Goal: Task Accomplishment & Management: Use online tool/utility

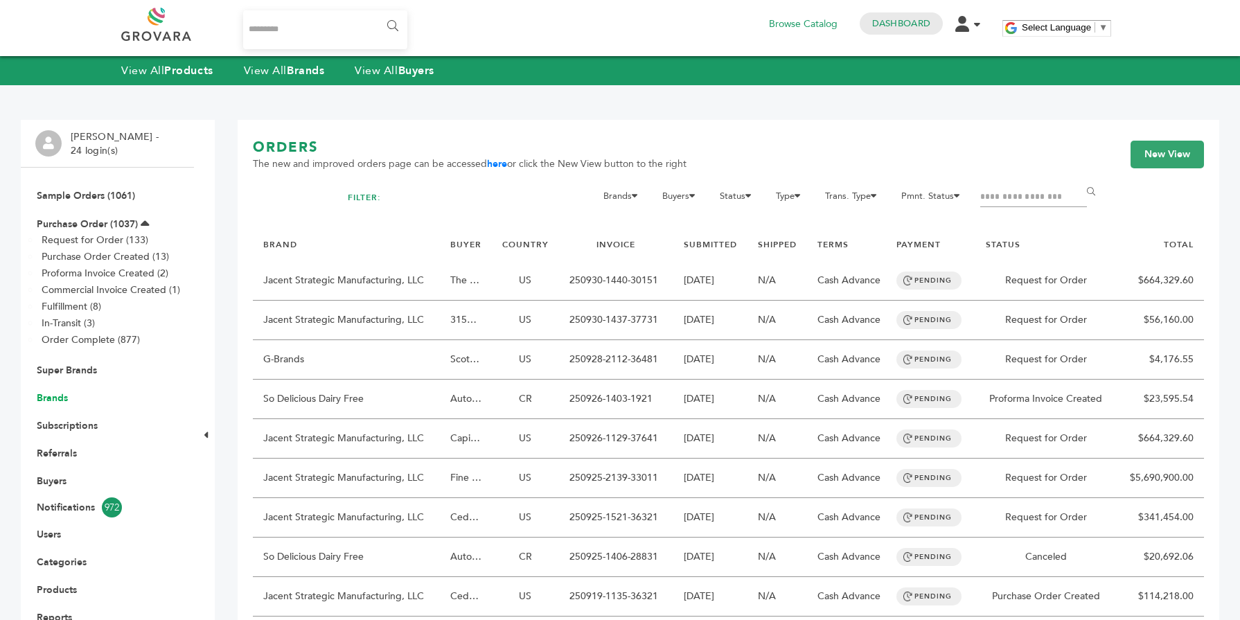
click at [64, 396] on link "Brands" at bounding box center [52, 397] width 31 height 13
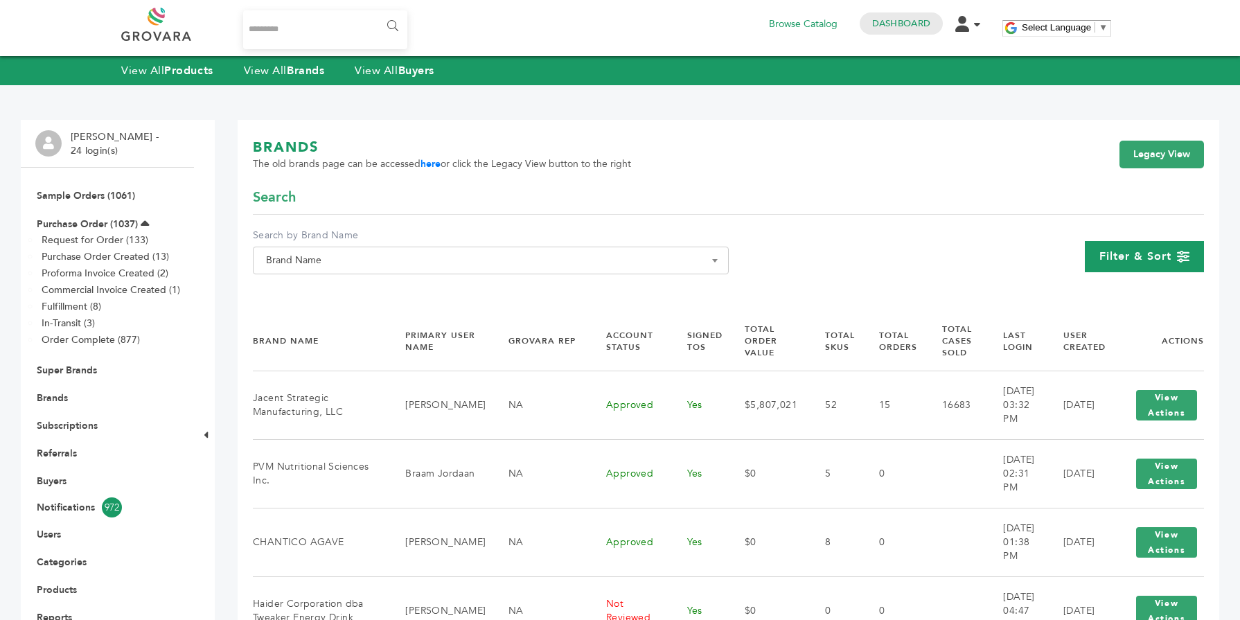
click at [1129, 263] on span "Filter & Sort" at bounding box center [1135, 256] width 72 height 15
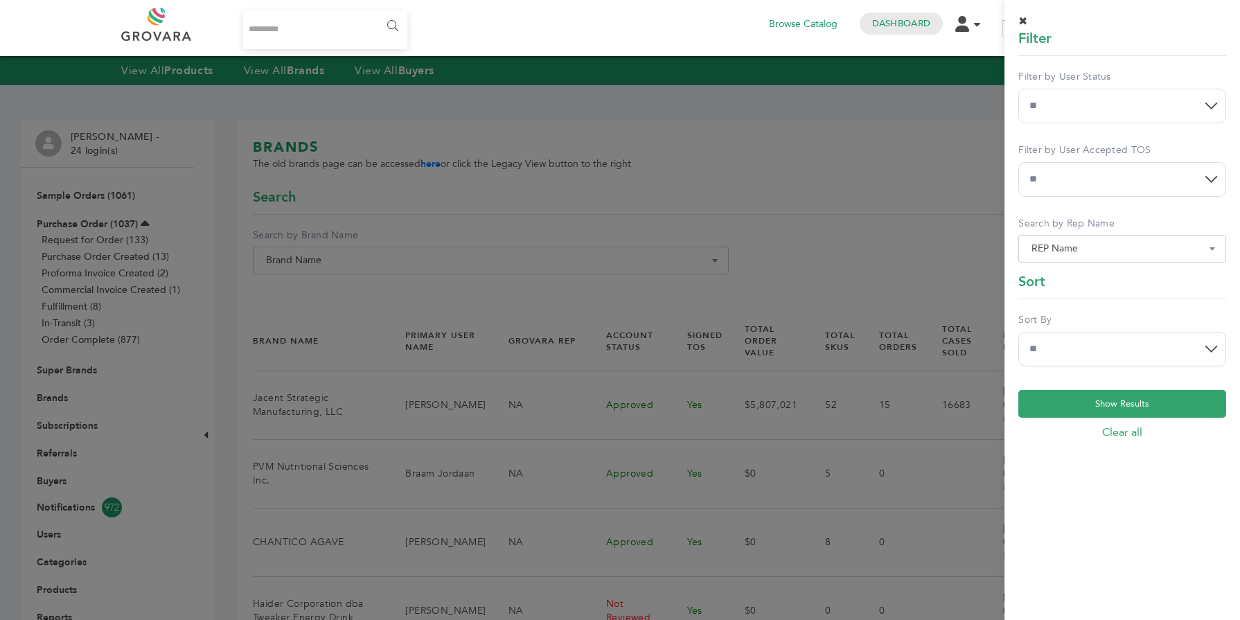
click at [1113, 105] on select "**********" at bounding box center [1122, 106] width 208 height 35
select select "*"
click at [1018, 89] on select "**********" at bounding box center [1122, 106] width 208 height 35
click at [1062, 347] on select "**********" at bounding box center [1122, 349] width 208 height 35
select select "******"
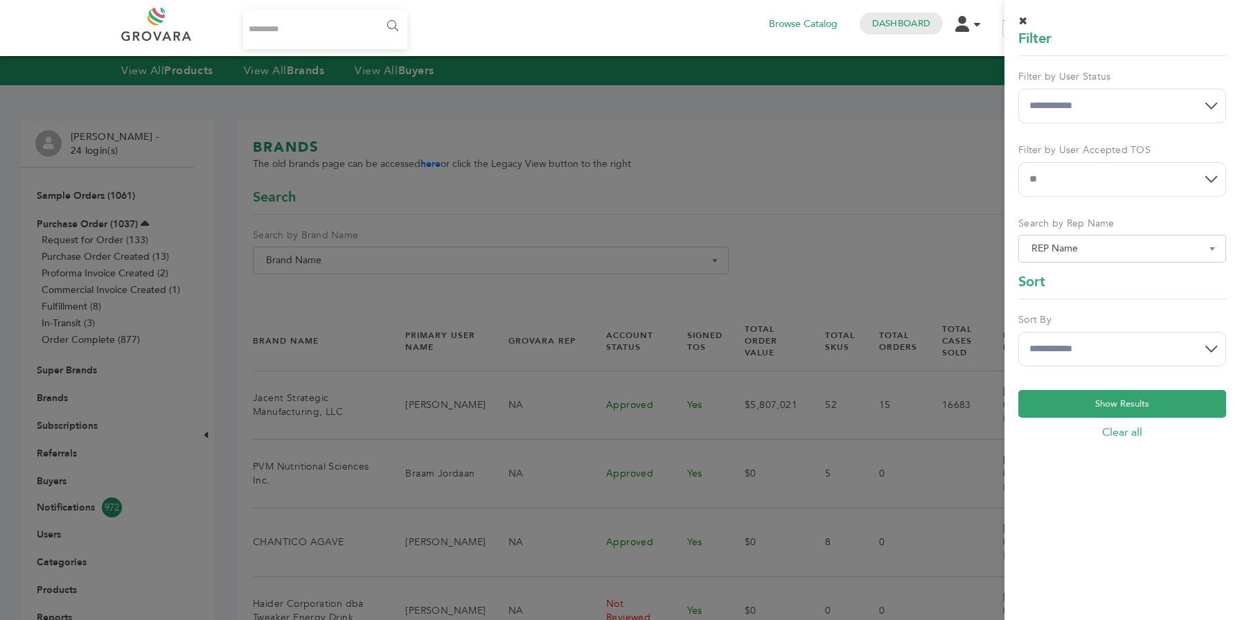
click at [1018, 332] on select "**********" at bounding box center [1122, 349] width 208 height 35
click at [1055, 409] on button "Show Results" at bounding box center [1122, 404] width 208 height 28
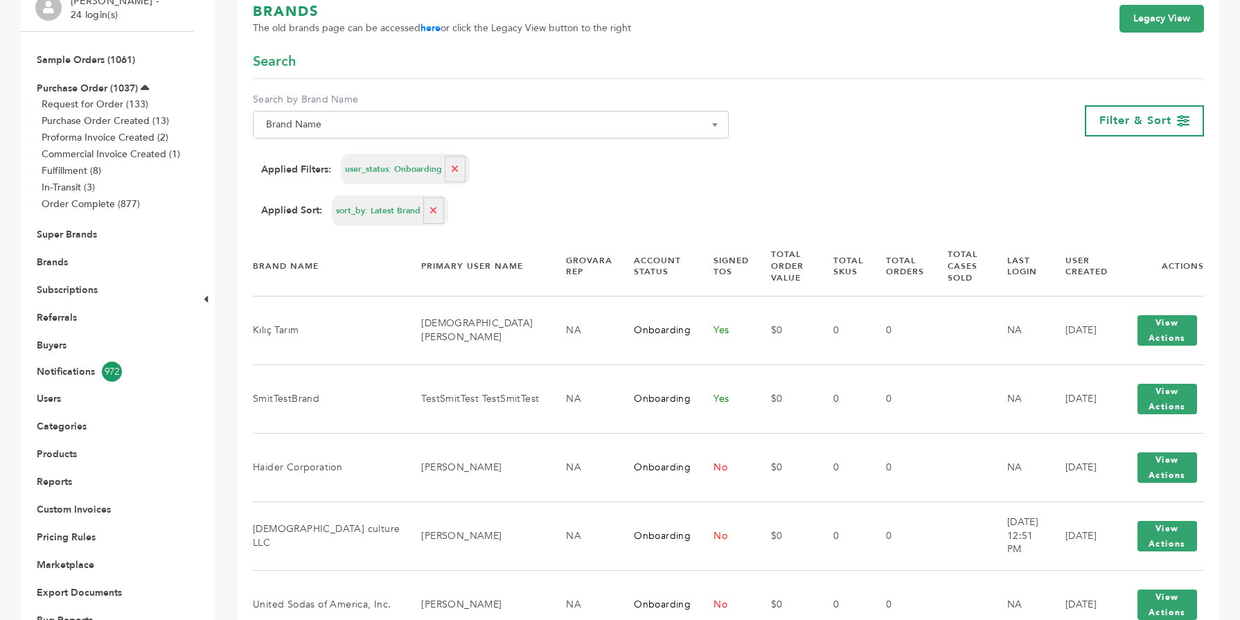
scroll to position [139, 0]
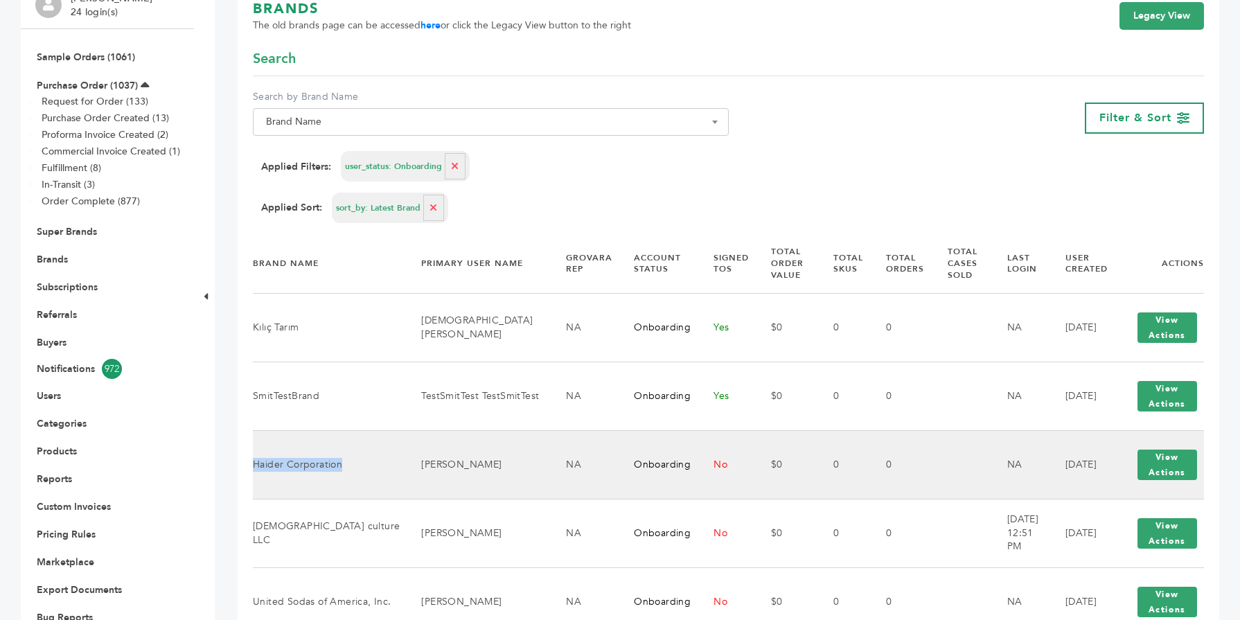
drag, startPoint x: 342, startPoint y: 468, endPoint x: 254, endPoint y: 467, distance: 87.3
click at [254, 467] on td "Haider Corporation" at bounding box center [328, 464] width 151 height 69
copy td "Haider Corporation"
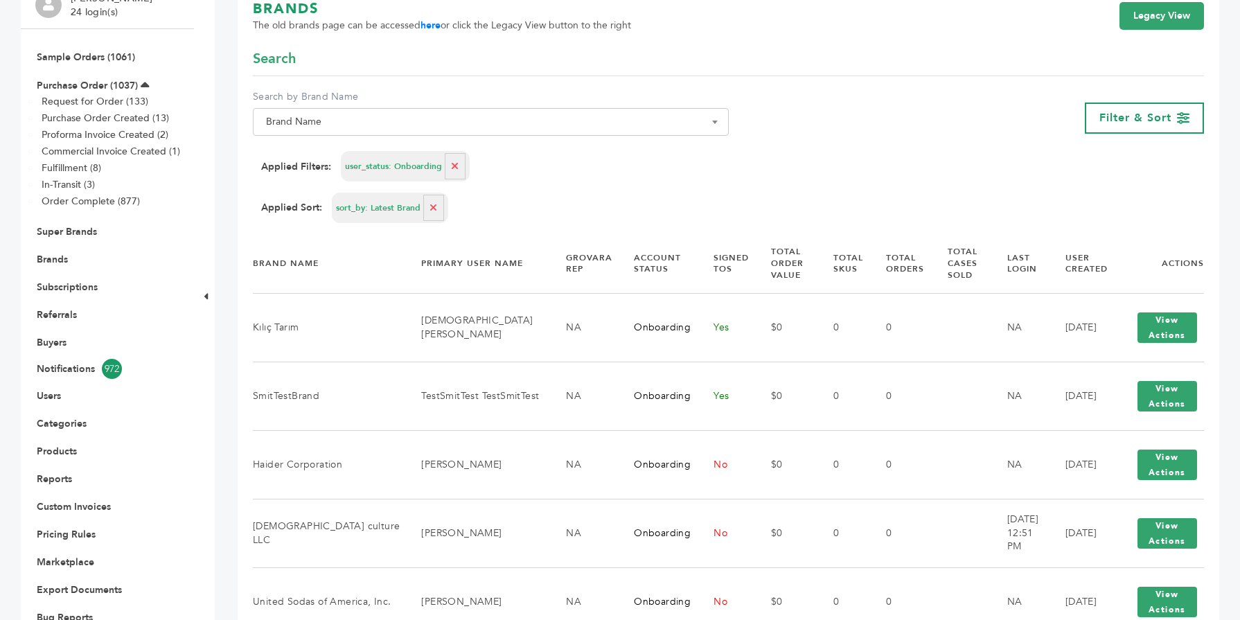
click at [777, 198] on div "Applied Sort: sort_by: Latest Brand" at bounding box center [728, 208] width 935 height 30
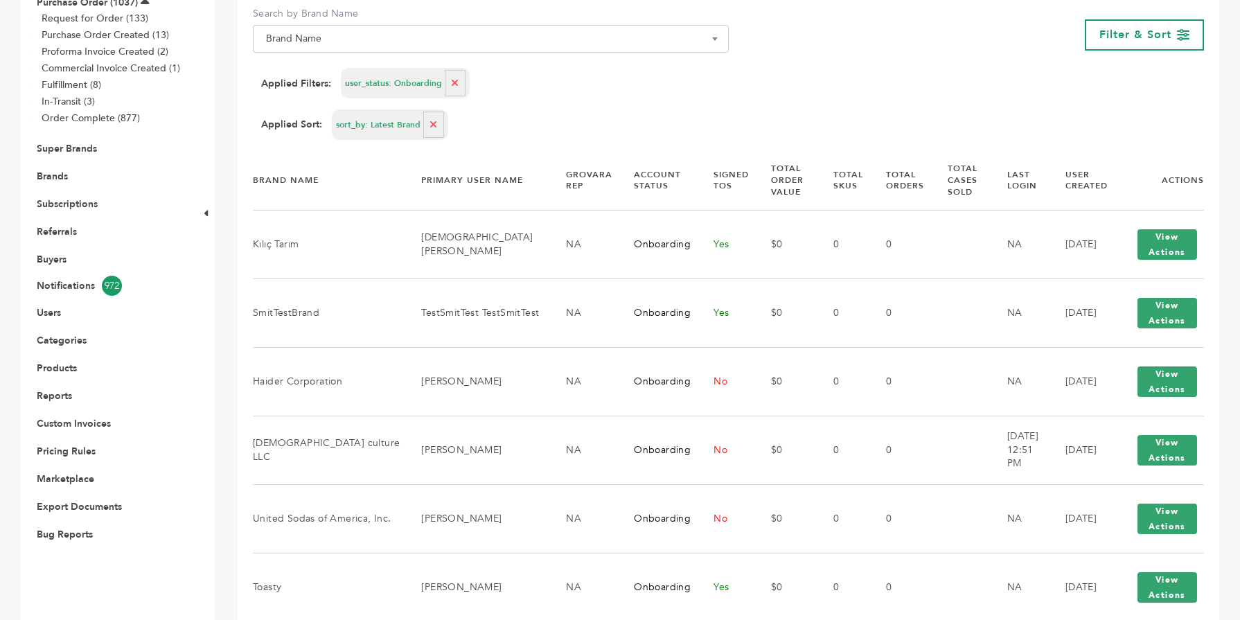
scroll to position [194, 0]
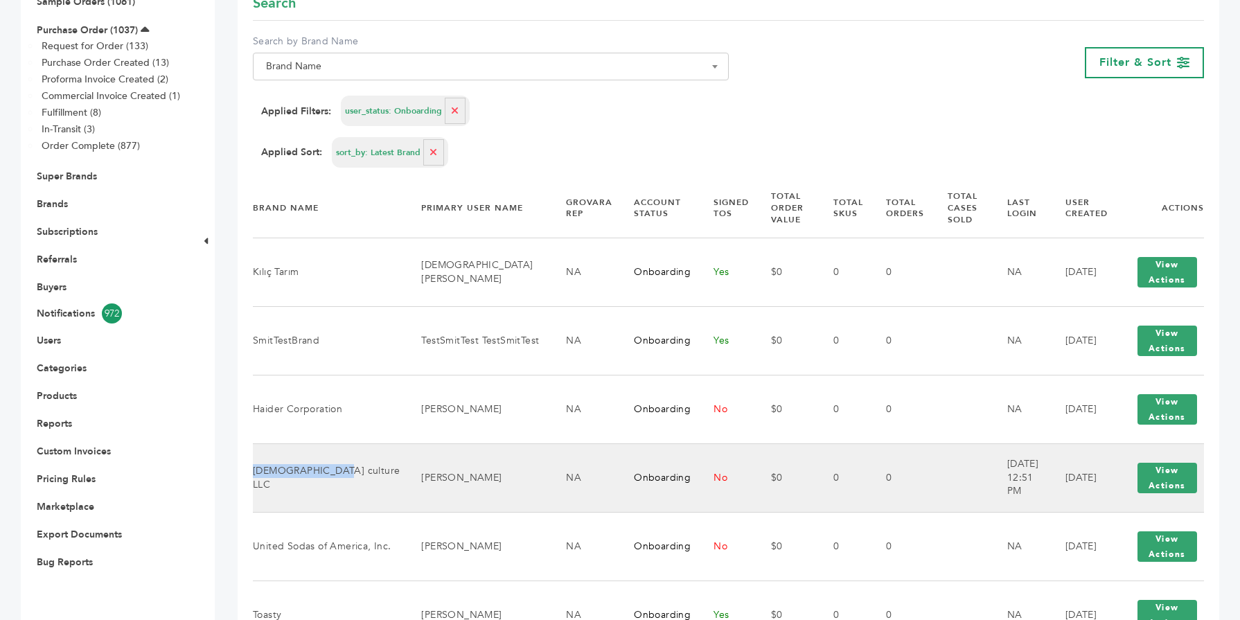
drag, startPoint x: 330, startPoint y: 481, endPoint x: 256, endPoint y: 478, distance: 74.2
click at [256, 478] on td "[DEMOGRAPHIC_DATA] culture LLC" at bounding box center [328, 477] width 151 height 69
copy td "[DEMOGRAPHIC_DATA] culture LLC"
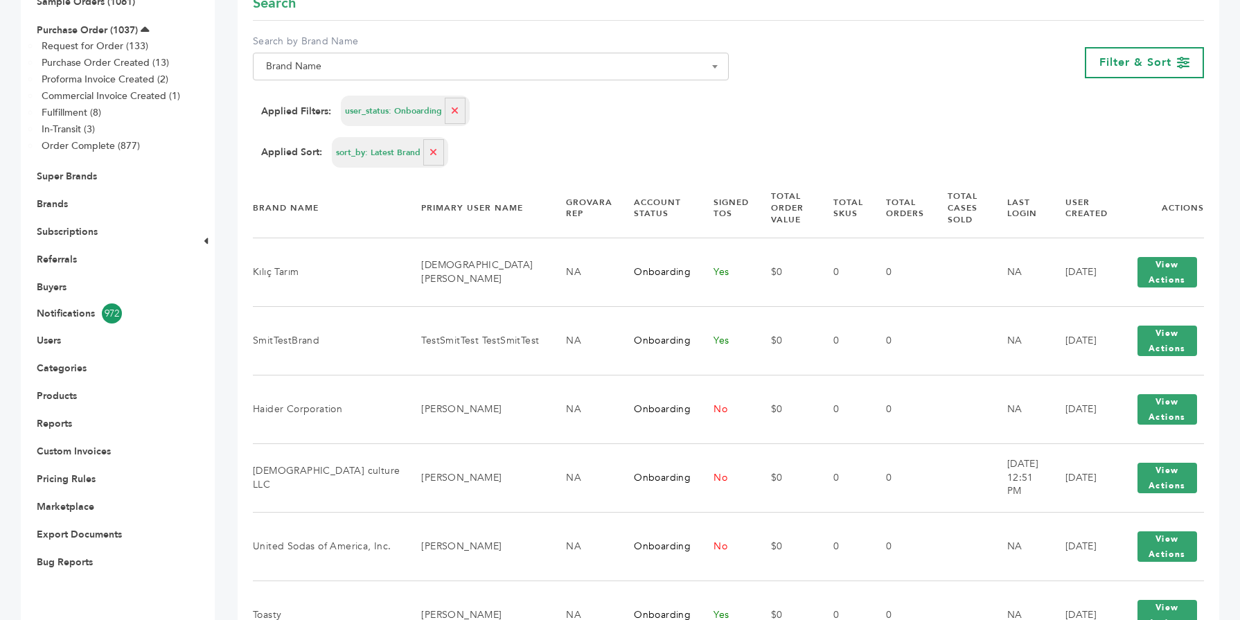
click at [651, 107] on div "Applied Filters: user_status: Onboarding" at bounding box center [728, 111] width 935 height 30
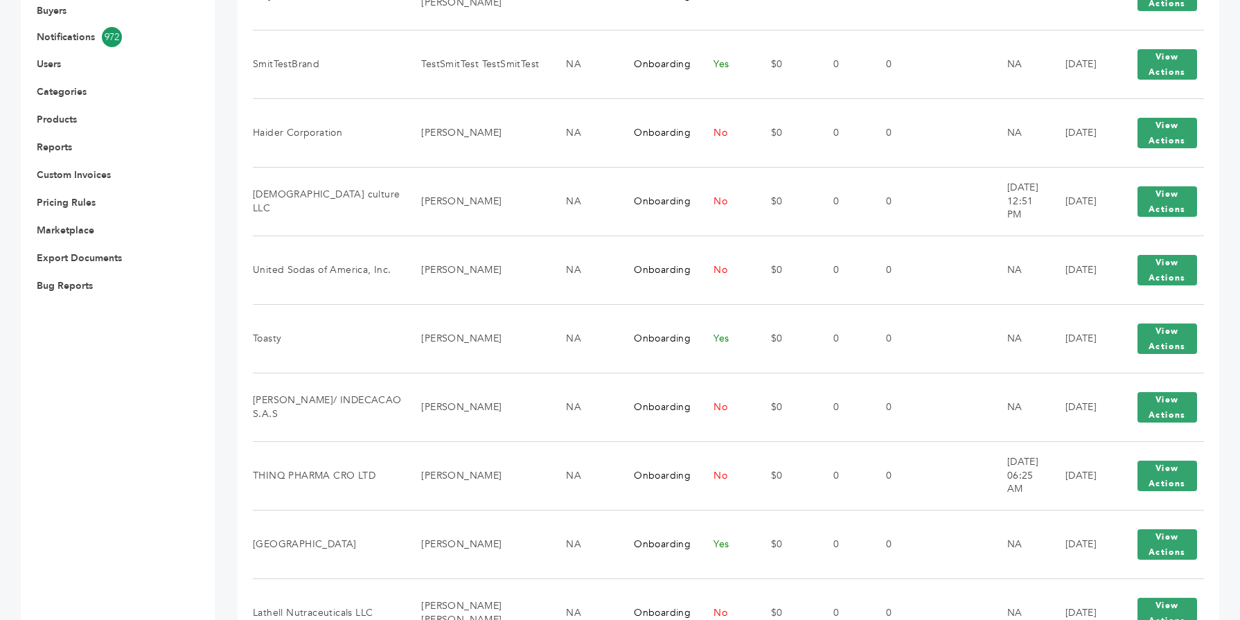
scroll to position [471, 0]
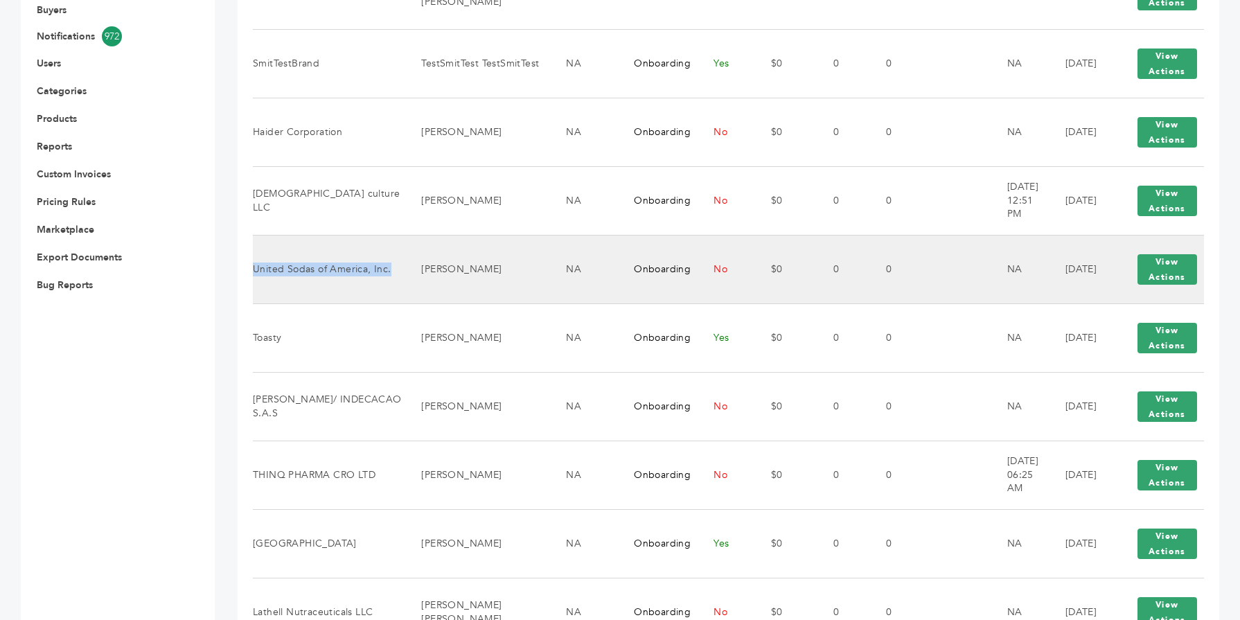
drag, startPoint x: 254, startPoint y: 258, endPoint x: 279, endPoint y: 274, distance: 30.6
click at [279, 274] on td "United Sodas of America, Inc." at bounding box center [328, 269] width 151 height 69
copy td "United Sodas of America, Inc."
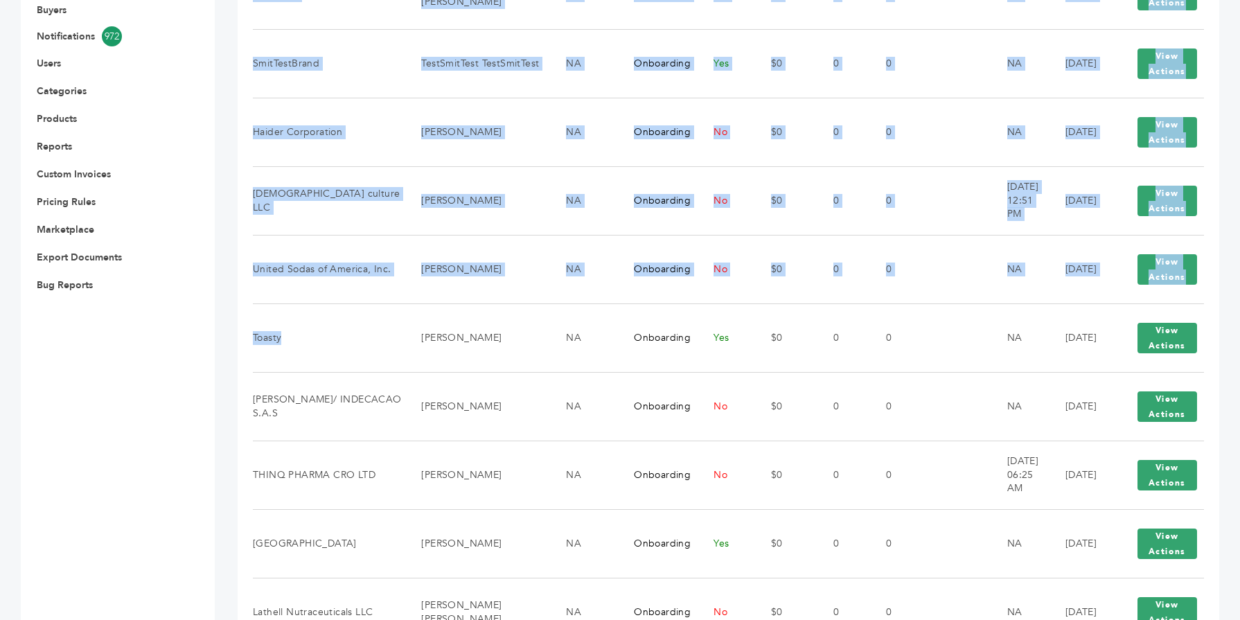
drag, startPoint x: 290, startPoint y: 335, endPoint x: 245, endPoint y: 336, distance: 45.0
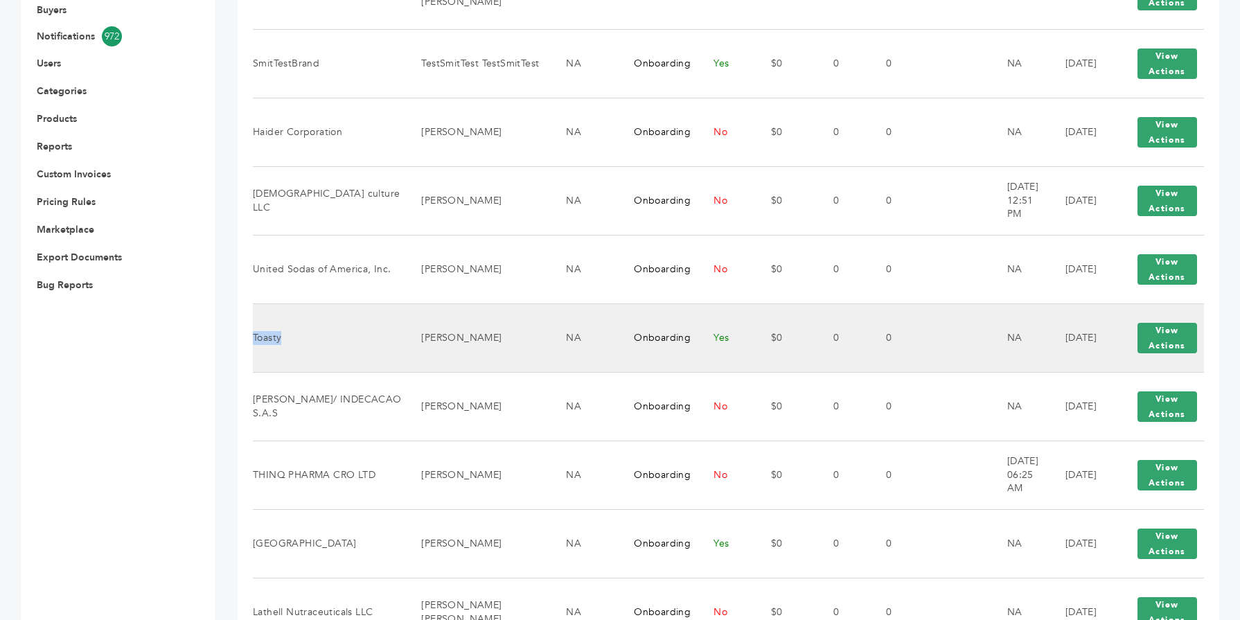
drag, startPoint x: 290, startPoint y: 334, endPoint x: 255, endPoint y: 338, distance: 35.6
click at [255, 338] on td "Toasty" at bounding box center [328, 337] width 151 height 69
copy td "Toasty"
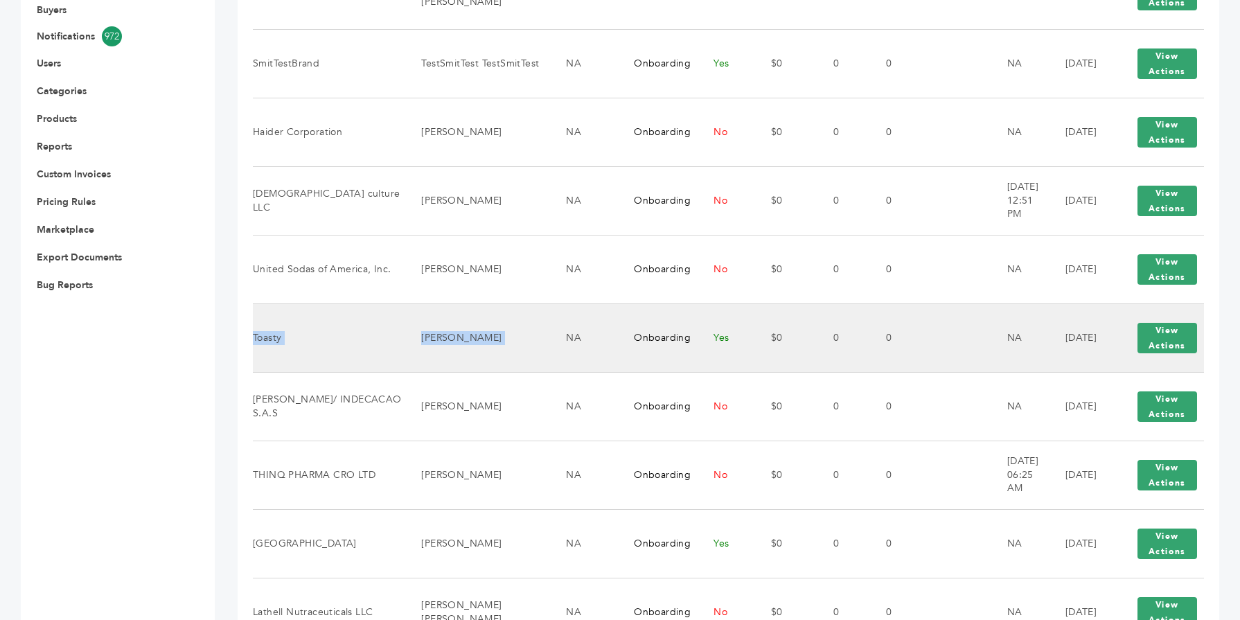
drag, startPoint x: 477, startPoint y: 339, endPoint x: 255, endPoint y: 342, distance: 221.7
click at [255, 342] on tr "Toasty Damandeep Kaur NA Onboarding Yes $0 0 0 NA 08/20/2025 View Actions View …" at bounding box center [728, 337] width 951 height 69
copy tr "Toasty Damandeep Kaur"
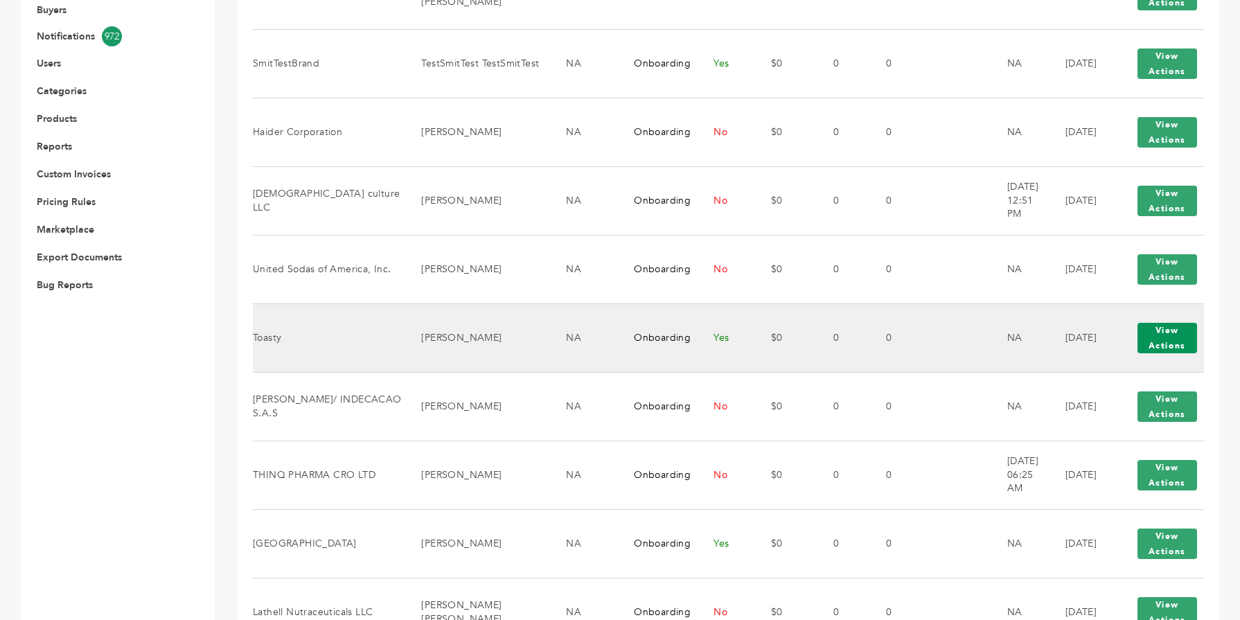
click at [1152, 341] on button "View Actions" at bounding box center [1168, 338] width 60 height 30
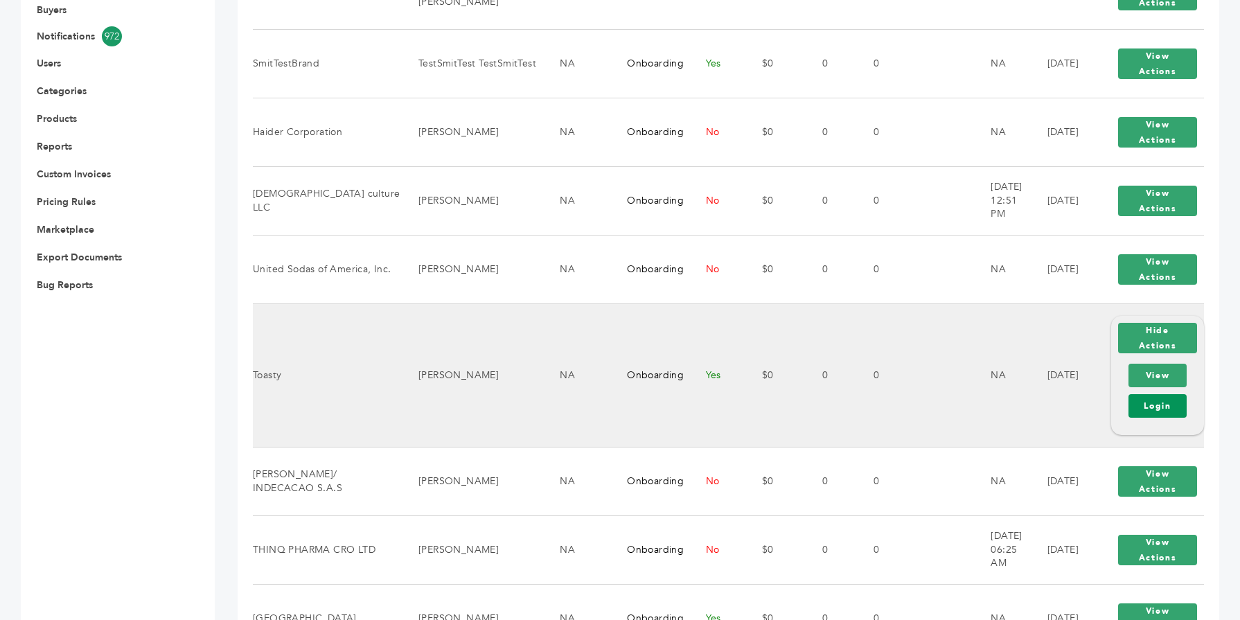
click at [1152, 403] on link "Login" at bounding box center [1158, 406] width 58 height 24
